Goal: Task Accomplishment & Management: Manage account settings

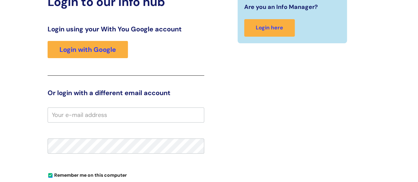
scroll to position [99, 0]
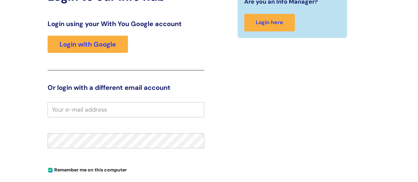
click at [120, 113] on input "email" at bounding box center [126, 109] width 157 height 15
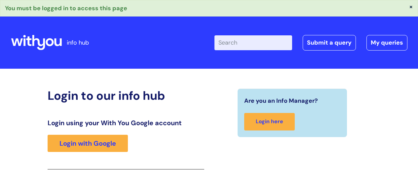
scroll to position [117, 0]
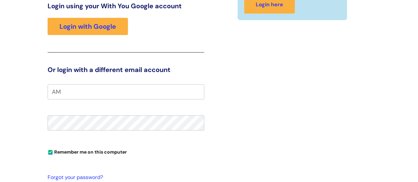
type input "A"
type input "[EMAIL_ADDRESS][DOMAIN_NAME]"
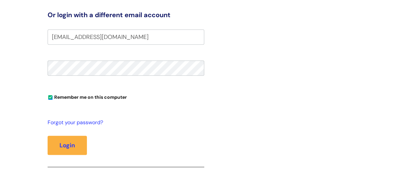
scroll to position [173, 0]
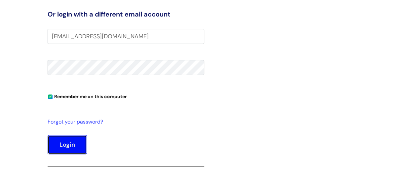
click at [63, 145] on button "Login" at bounding box center [67, 144] width 39 height 19
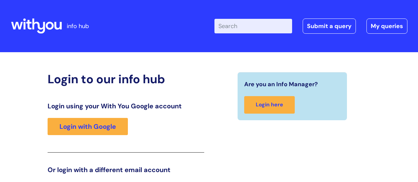
scroll to position [135, 0]
